Goal: Task Accomplishment & Management: Manage account settings

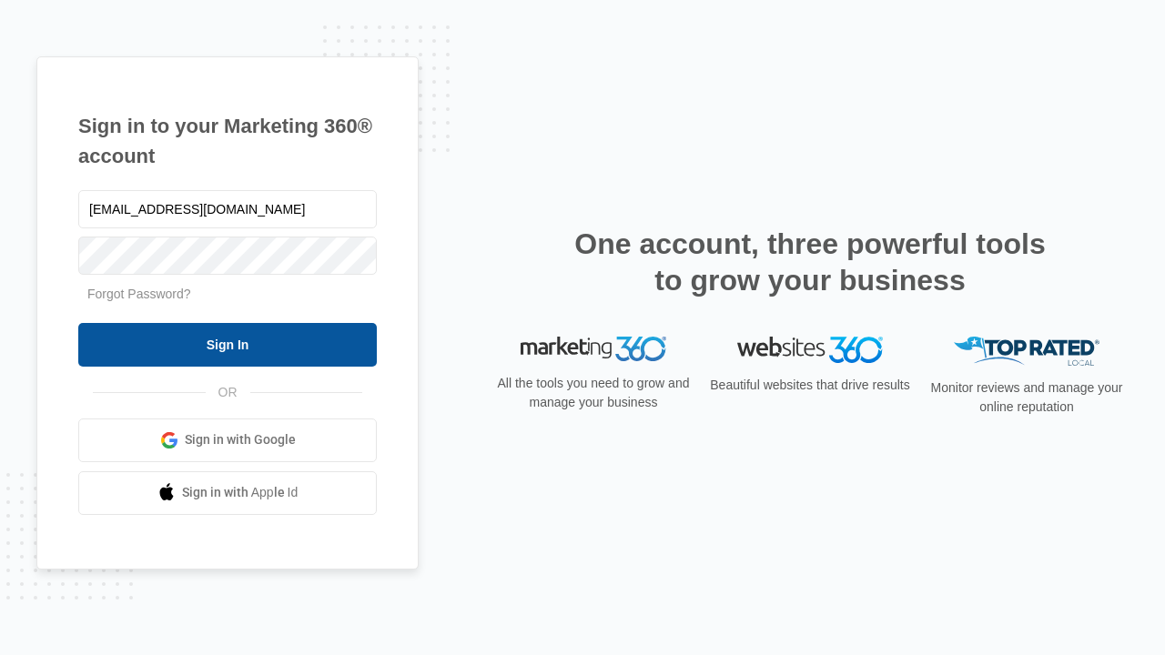
click at [227, 344] on input "Sign In" at bounding box center [227, 345] width 298 height 44
